Goal: Task Accomplishment & Management: Use online tool/utility

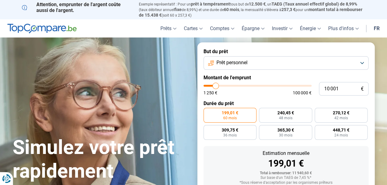
click at [273, 63] on button "Prêt personnel" at bounding box center [286, 63] width 165 height 14
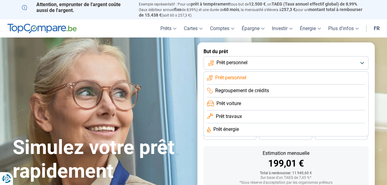
click at [234, 104] on span "Prêt voiture" at bounding box center [228, 103] width 25 height 7
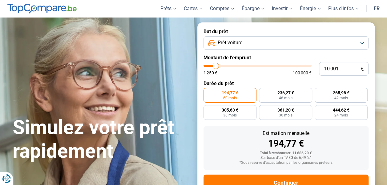
scroll to position [42, 0]
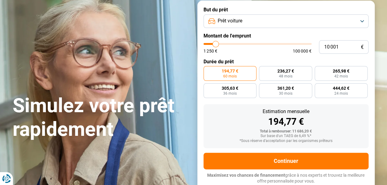
type input "10 250"
type input "10250"
type input "10 750"
type input "10750"
type input "11 000"
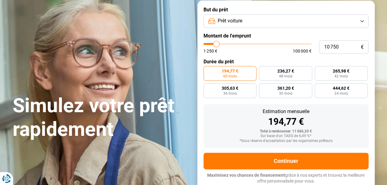
type input "11000"
type input "11 250"
type input "11250"
type input "11 500"
type input "11500"
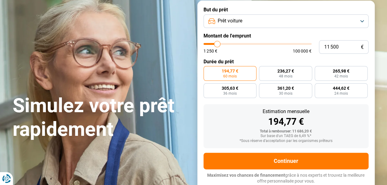
type input "12 000"
type input "12000"
type input "12 750"
type input "12750"
type input "13 250"
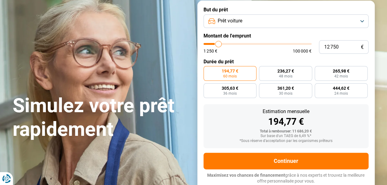
type input "13250"
type input "14 000"
type input "14000"
type input "14 250"
type input "14250"
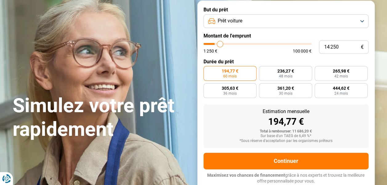
type input "15 000"
type input "15000"
type input "15 250"
type input "15250"
type input "15 500"
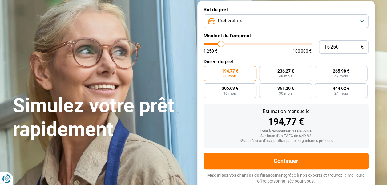
type input "15500"
type input "15 750"
type input "15750"
type input "16 250"
type input "16250"
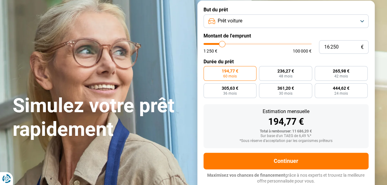
type input "16 750"
type input "16750"
type input "17 250"
type input "17250"
type input "18 250"
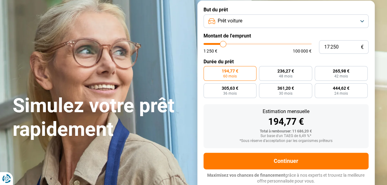
type input "18250"
type input "19 250"
type input "19250"
type input "21 250"
type input "21250"
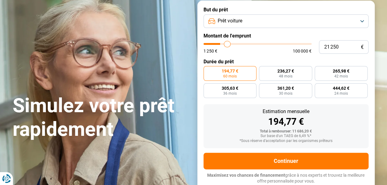
type input "22 000"
type input "22000"
type input "22 750"
type input "22750"
type input "23 250"
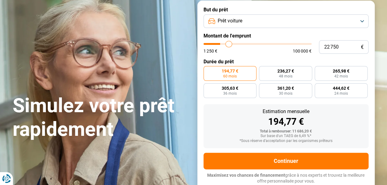
type input "23250"
type input "23 500"
drag, startPoint x: 216, startPoint y: 45, endPoint x: 229, endPoint y: 46, distance: 13.9
type input "23500"
click at [229, 45] on input "range" at bounding box center [258, 44] width 108 height 2
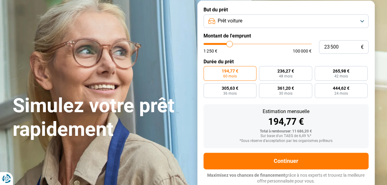
radio input "false"
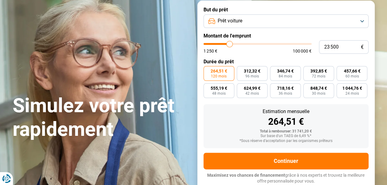
type input "23 250"
type input "23250"
type input "21 000"
type input "21000"
type input "19 000"
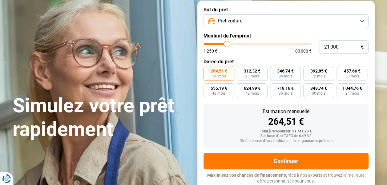
type input "19000"
type input "16 250"
type input "16250"
type input "13 500"
type input "13500"
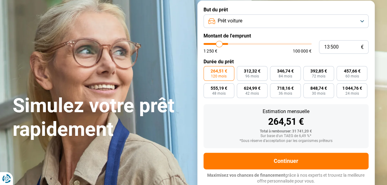
type input "11 250"
type input "11250"
type input "10 250"
type input "10250"
type input "9 500"
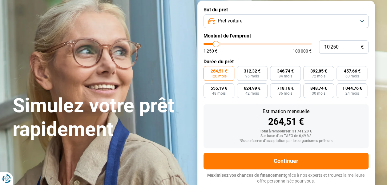
type input "9500"
type input "9 000"
type input "9000"
type input "8 250"
type input "8250"
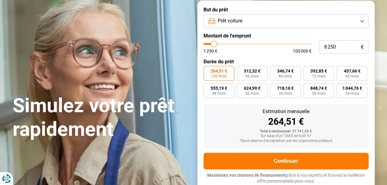
type input "8 750"
type input "8750"
type input "9 250"
type input "9250"
type input "9 500"
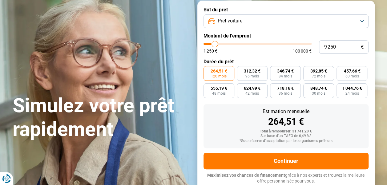
type input "9500"
type input "10 000"
type input "10000"
type input "10 250"
type input "10250"
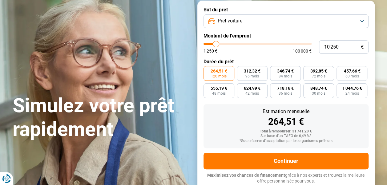
type input "10 500"
type input "10500"
type input "10 750"
type input "10750"
type input "11 000"
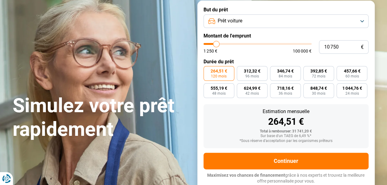
type input "11000"
type input "11 250"
type input "11250"
type input "11 750"
type input "11750"
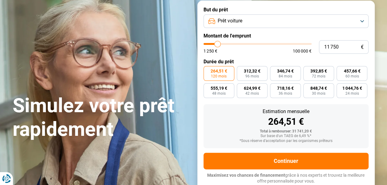
type input "12 250"
type input "12250"
type input "12 500"
type input "12500"
type input "12 750"
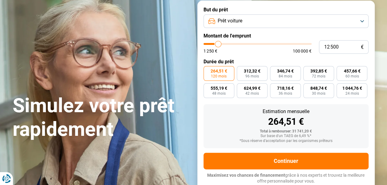
type input "12750"
type input "13 000"
type input "13000"
type input "13 250"
type input "13250"
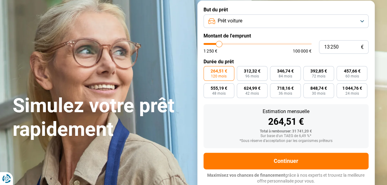
type input "13 500"
type input "13500"
type input "13 750"
drag, startPoint x: 229, startPoint y: 46, endPoint x: 220, endPoint y: 42, distance: 10.5
type input "13750"
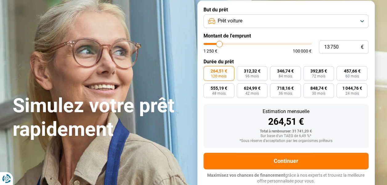
click at [220, 43] on input "range" at bounding box center [258, 44] width 108 height 2
radio input "true"
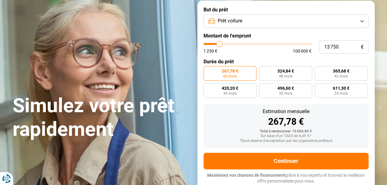
type input "13 500"
type input "13500"
type input "13 250"
type input "13250"
type input "12 500"
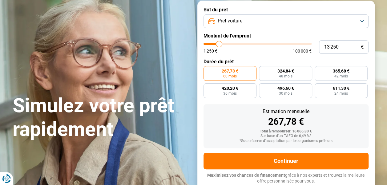
type input "12500"
type input "12 250"
type input "12250"
type input "12 000"
type input "12000"
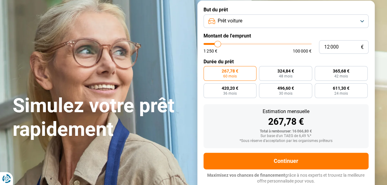
type input "11 750"
type input "11750"
type input "11 500"
type input "11500"
type input "11 250"
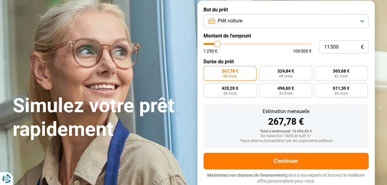
type input "11250"
type input "11 000"
type input "11000"
type input "10 750"
type input "10750"
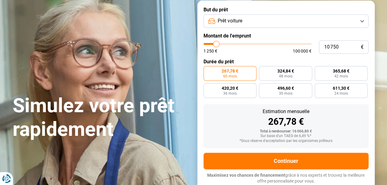
click at [216, 43] on input "range" at bounding box center [258, 44] width 108 height 2
type input "12 750"
type input "12750"
type input "13 500"
type input "13500"
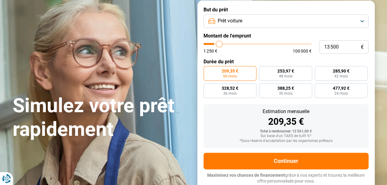
type input "13 750"
type input "13750"
type input "14 000"
type input "14000"
type input "14 250"
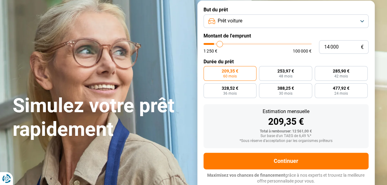
type input "14250"
type input "14 500"
type input "14500"
type input "14 750"
type input "14750"
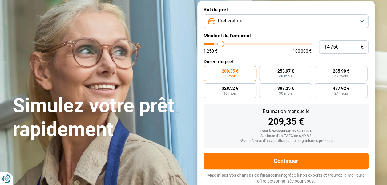
type input "15 250"
type input "15250"
type input "16 000"
type input "16000"
type input "16 250"
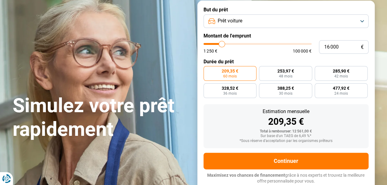
type input "16250"
type input "16 500"
type input "16500"
type input "16 750"
type input "16750"
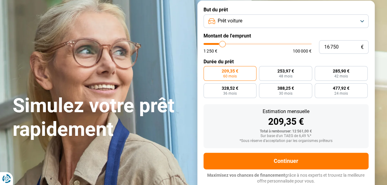
type input "17 000"
type input "17000"
type input "17 250"
type input "17250"
type input "17 750"
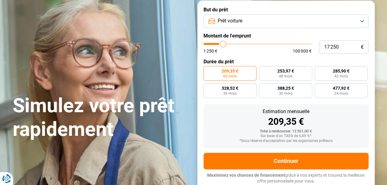
type input "17750"
type input "18 250"
type input "18250"
type input "18 750"
type input "18750"
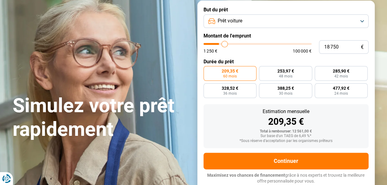
type input "19 250"
type input "19250"
type input "19 750"
type input "19750"
type input "20 000"
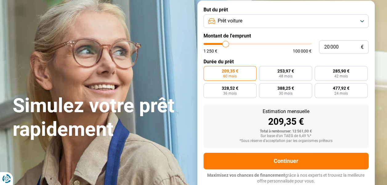
type input "20000"
type input "20 250"
type input "20250"
type input "20 750"
type input "20750"
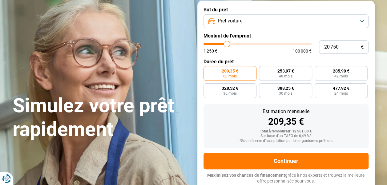
type input "21 000"
type input "21000"
type input "20 500"
type input "20500"
type input "20 250"
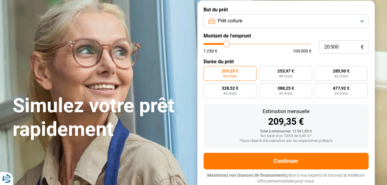
type input "20250"
type input "19 250"
type input "19250"
type input "19 000"
type input "19000"
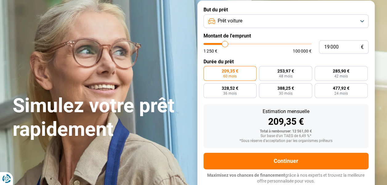
type input "18 750"
type input "18750"
type input "18 500"
type input "18500"
type input "18 250"
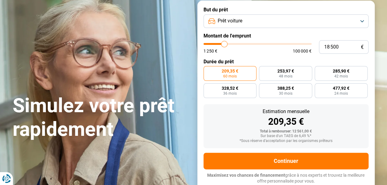
type input "18250"
type input "17 750"
type input "17750"
type input "17 250"
type input "17250"
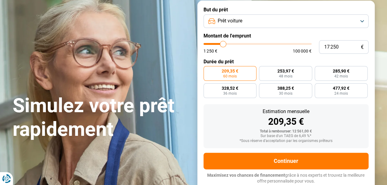
type input "17 000"
type input "17000"
type input "16 750"
drag, startPoint x: 218, startPoint y: 46, endPoint x: 223, endPoint y: 45, distance: 4.4
type input "16750"
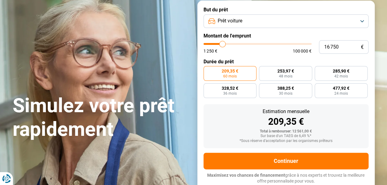
click at [223, 45] on input "range" at bounding box center [258, 44] width 108 height 2
radio input "false"
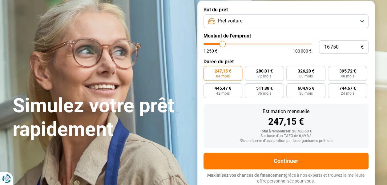
type input "16 500"
type input "16500"
type input "16 250"
type input "16250"
type input "15 750"
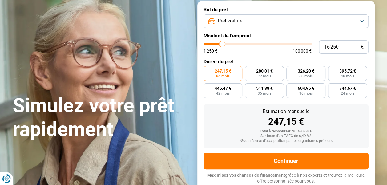
type input "15750"
type input "15 500"
click at [220, 45] on input "range" at bounding box center [258, 44] width 108 height 2
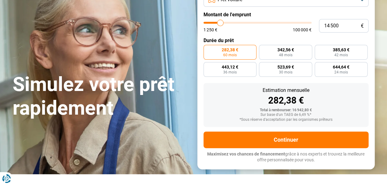
scroll to position [73, 0]
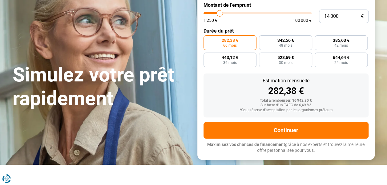
click at [220, 14] on input "range" at bounding box center [258, 13] width 108 height 2
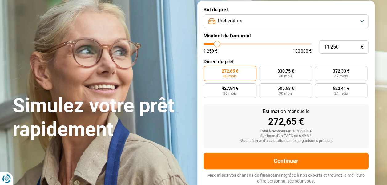
drag, startPoint x: 222, startPoint y: 44, endPoint x: 217, endPoint y: 43, distance: 5.0
click at [217, 43] on input "range" at bounding box center [258, 44] width 108 height 2
click at [218, 43] on input "range" at bounding box center [258, 44] width 108 height 2
click at [217, 45] on input "range" at bounding box center [258, 44] width 108 height 2
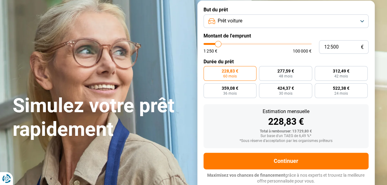
click at [218, 45] on input "range" at bounding box center [258, 44] width 108 height 2
click at [221, 45] on input "range" at bounding box center [258, 44] width 108 height 2
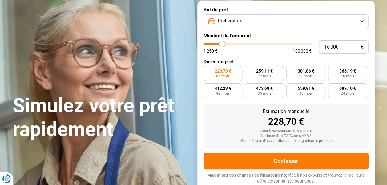
click at [222, 45] on input "range" at bounding box center [258, 44] width 108 height 2
click at [219, 45] on input "range" at bounding box center [258, 44] width 108 height 2
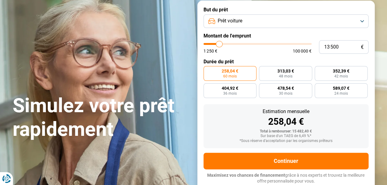
click at [219, 44] on input "range" at bounding box center [258, 44] width 108 height 2
click at [222, 44] on input "range" at bounding box center [258, 44] width 108 height 2
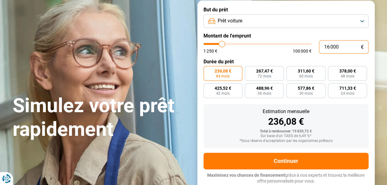
click at [341, 46] on input "16 000" at bounding box center [344, 47] width 50 height 14
click at [298, 77] on label "309,65 € 60 mois" at bounding box center [305, 73] width 39 height 15
click at [290, 70] on input "309,65 € 60 mois" at bounding box center [288, 68] width 4 height 4
